Goal: Check status: Check status

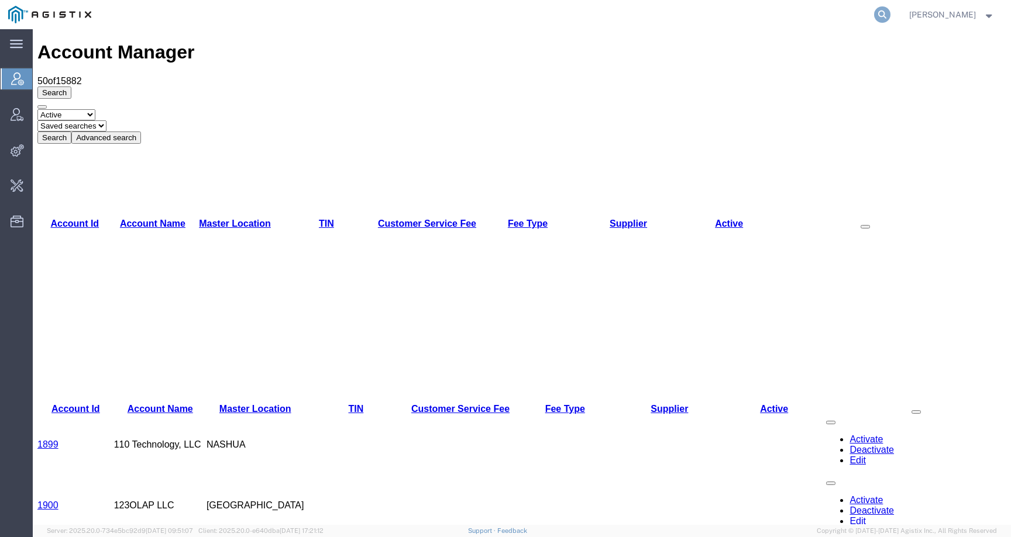
click at [890, 13] on icon at bounding box center [882, 14] width 16 height 16
click at [866, 20] on input "search" at bounding box center [696, 15] width 356 height 28
paste input "57024999"
type input "57024999"
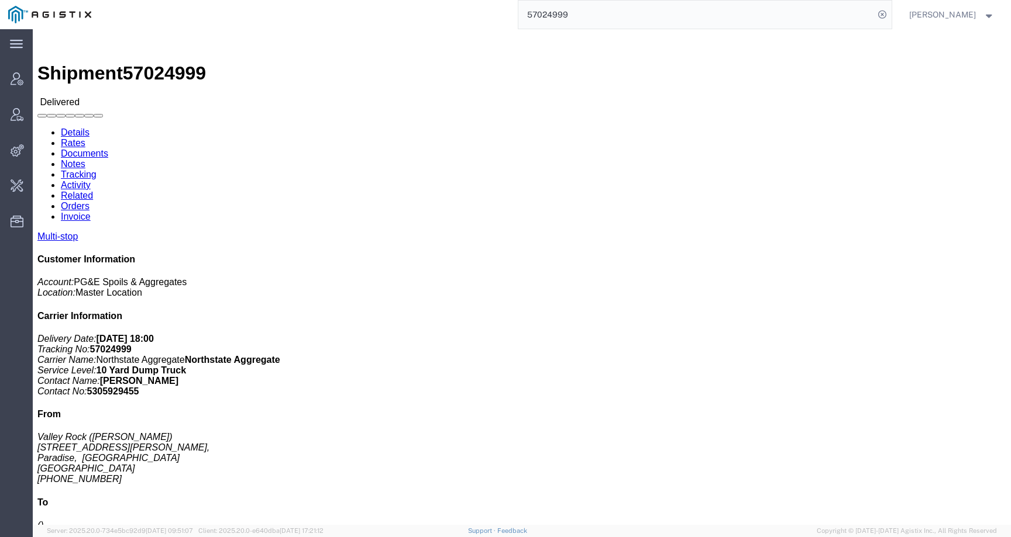
click link "Documents"
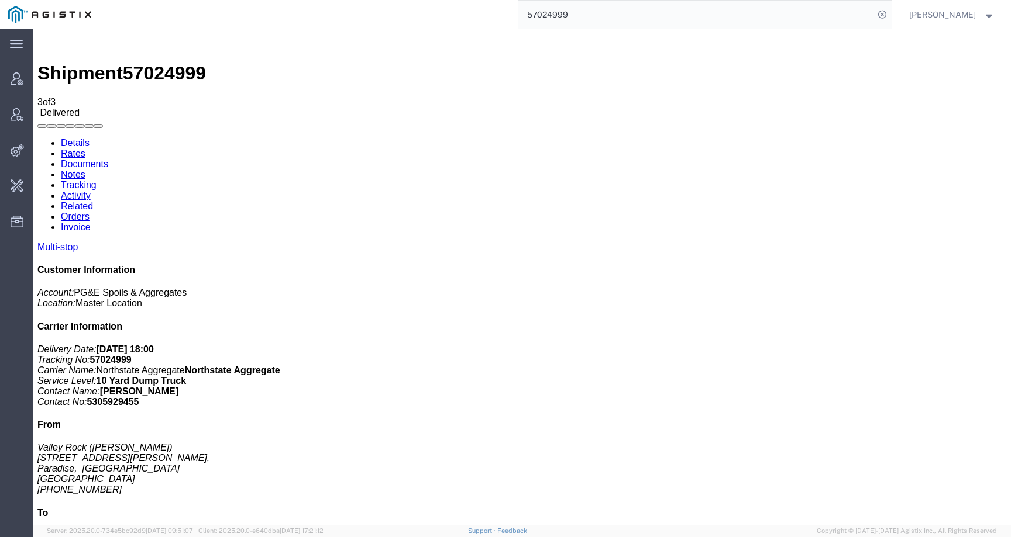
drag, startPoint x: 165, startPoint y: 140, endPoint x: 222, endPoint y: 140, distance: 56.7
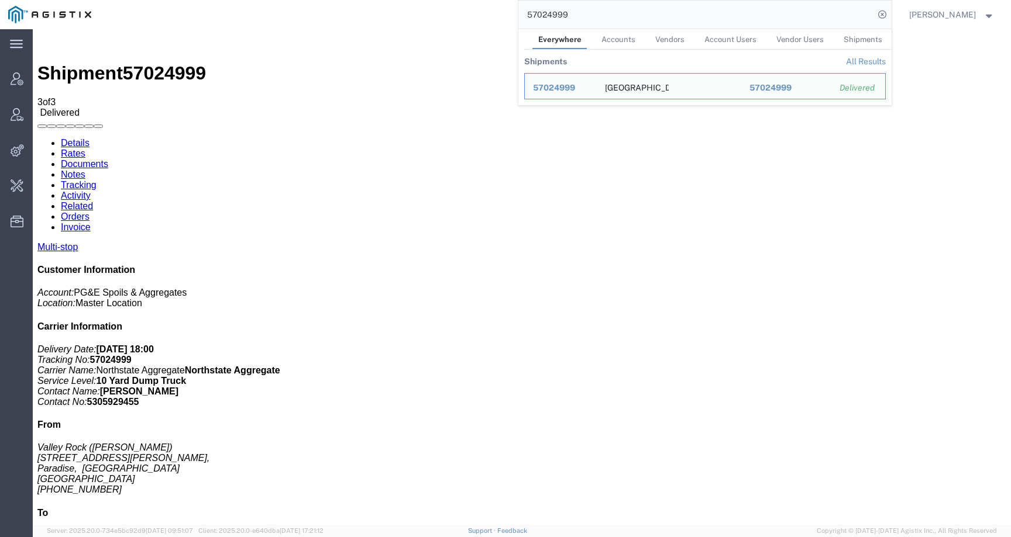
drag, startPoint x: 609, startPoint y: 21, endPoint x: 506, endPoint y: 18, distance: 102.4
click at [506, 19] on div "57024999 Everywhere Accounts Vendors Account Users Vendor Users Shipments Shipm…" at bounding box center [495, 14] width 792 height 29
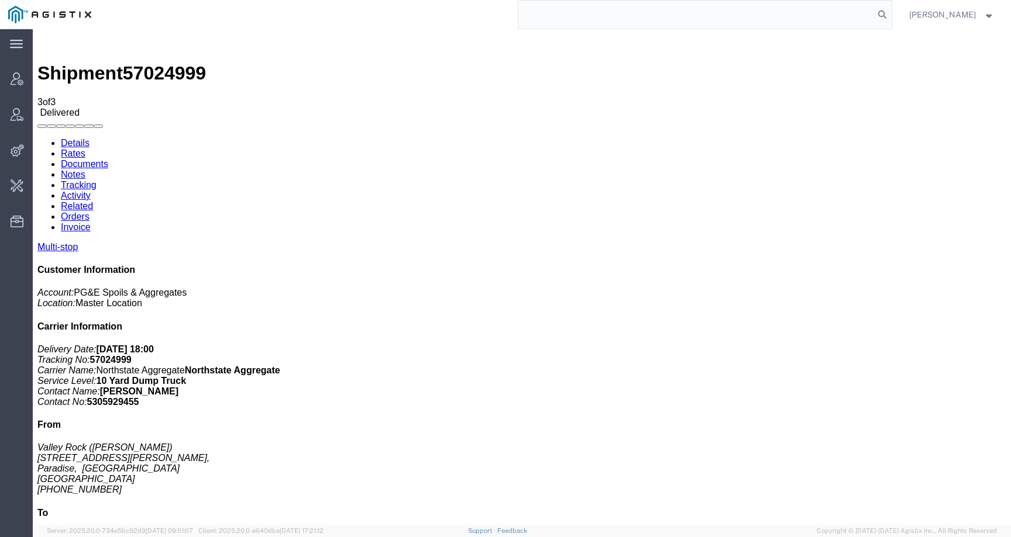
paste input "57082035"
type input "5"
paste input "57082035"
type input "57082035"
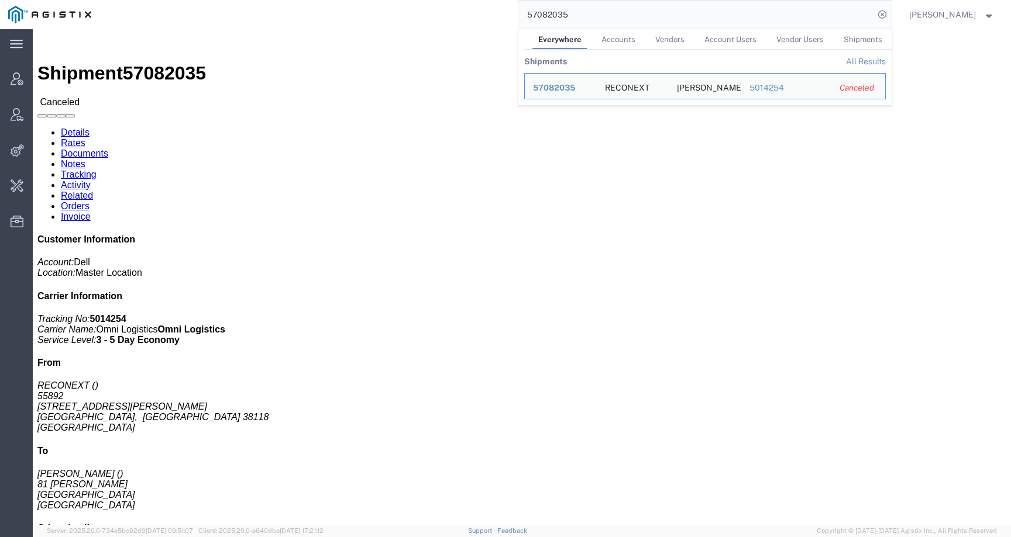
click div "Ship From RECONEXT 55892 [STREET_ADDRESS][PERSON_NAME] Ship To [PERSON_NAME] [S…"
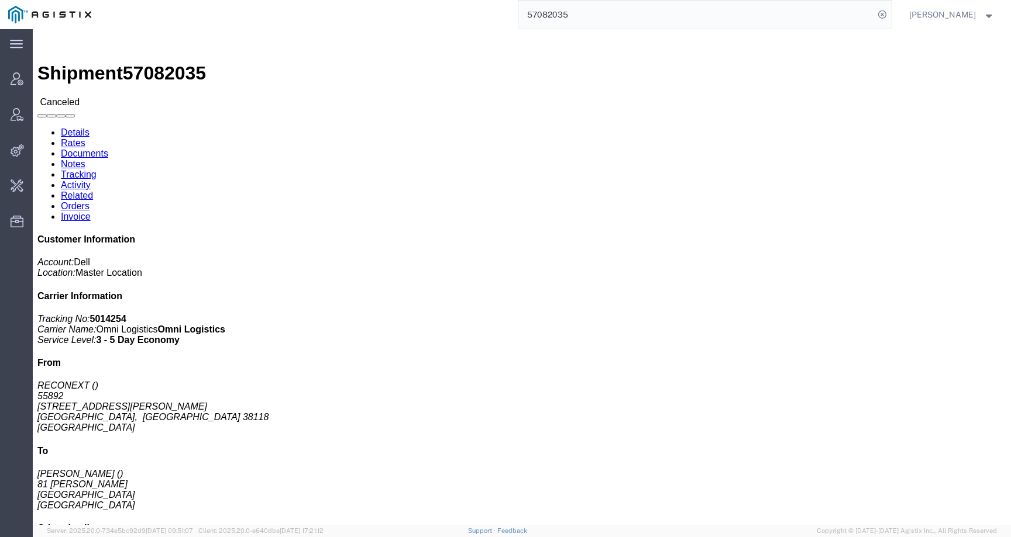
click link "Activity"
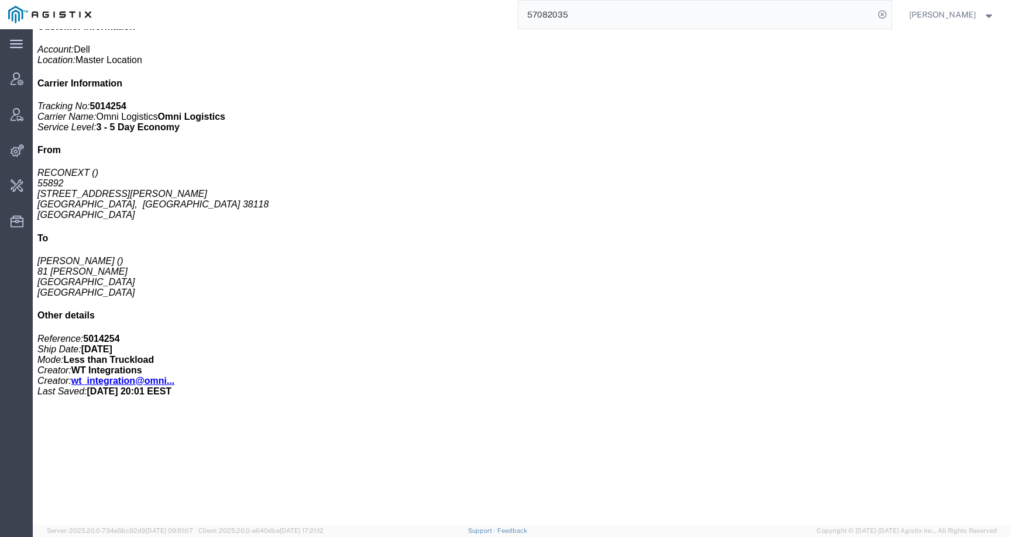
scroll to position [200, 0]
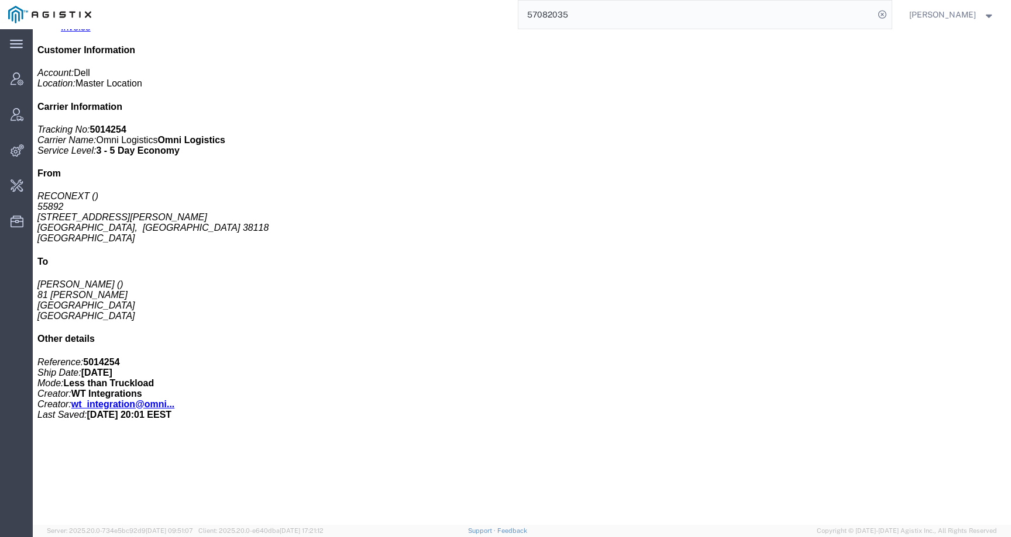
click link "Activity"
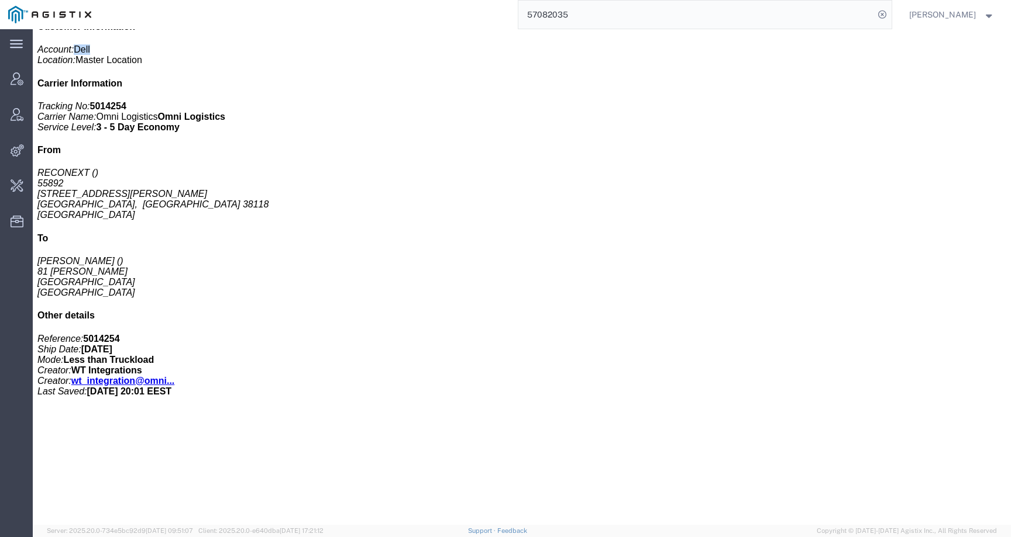
drag, startPoint x: 844, startPoint y: 126, endPoint x: 826, endPoint y: 125, distance: 18.8
click at [826, 65] on p "Account: Dell Location: Master Location" at bounding box center [521, 54] width 968 height 21
copy span "Dell"
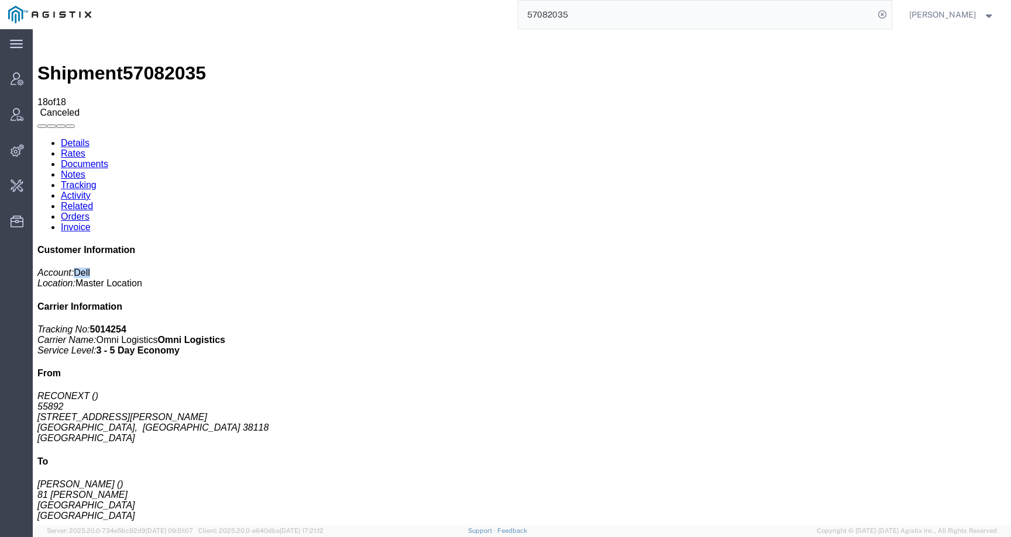
drag, startPoint x: 67, startPoint y: 80, endPoint x: 178, endPoint y: 33, distance: 120.3
click at [67, 138] on link "Details" at bounding box center [75, 143] width 29 height 10
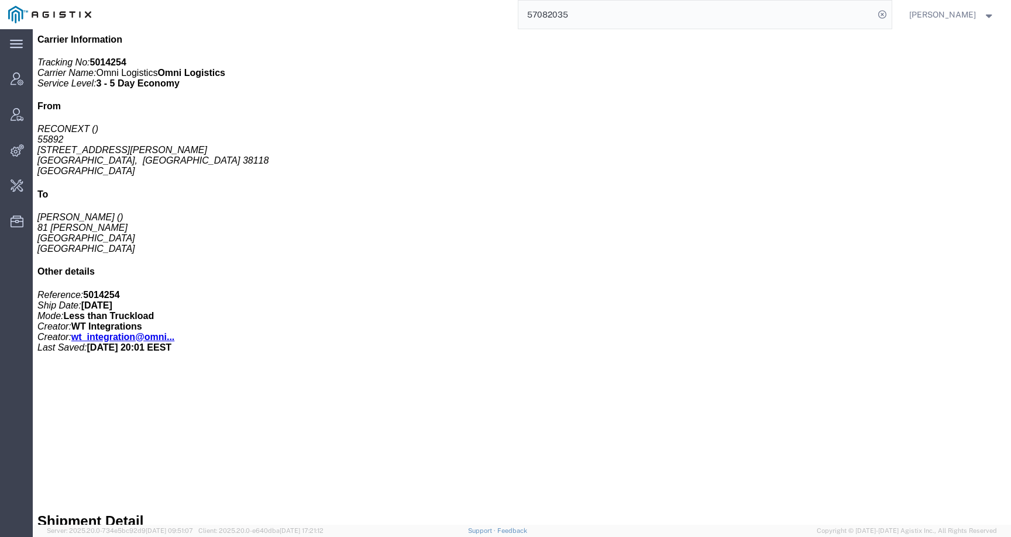
scroll to position [265, 0]
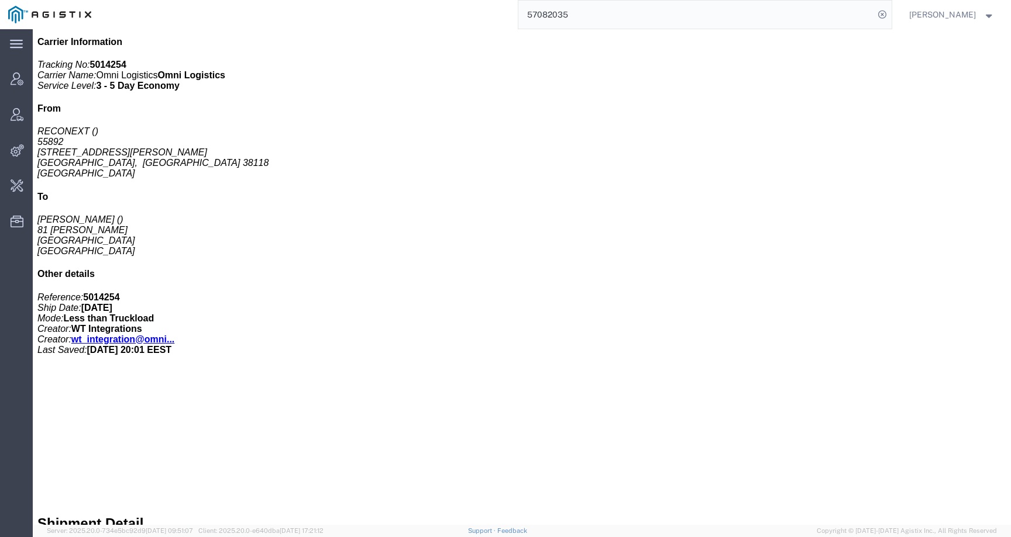
click span "57082035"
copy span "57082035"
click b "5014254"
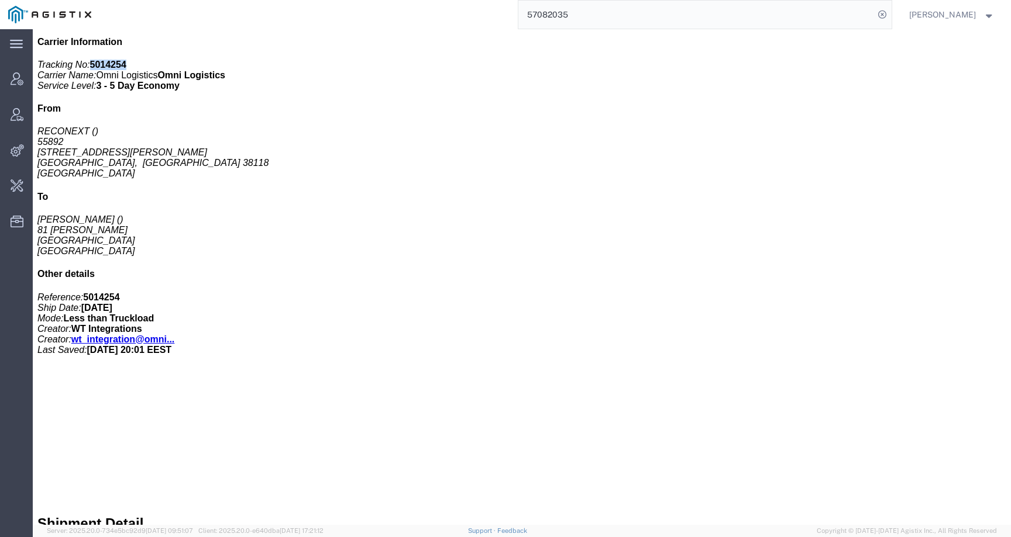
copy b "5014254"
